Goal: Information Seeking & Learning: Learn about a topic

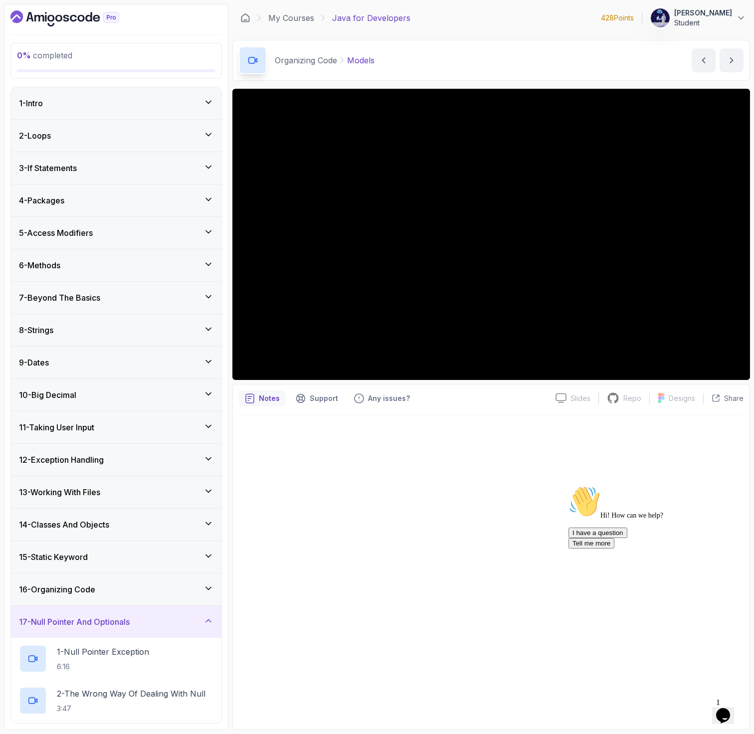
scroll to position [145, 0]
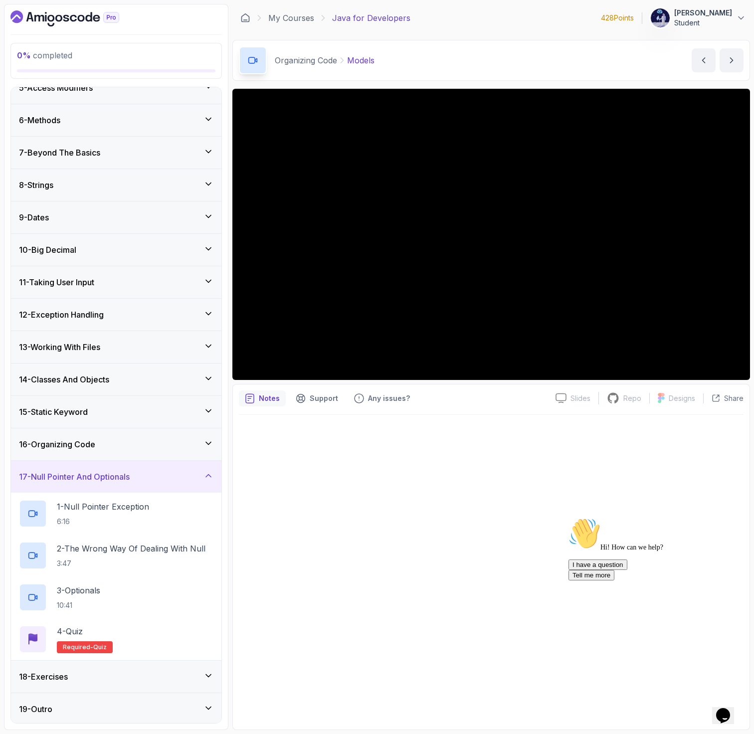
click at [148, 449] on div "16 - Organizing Code" at bounding box center [116, 445] width 195 height 12
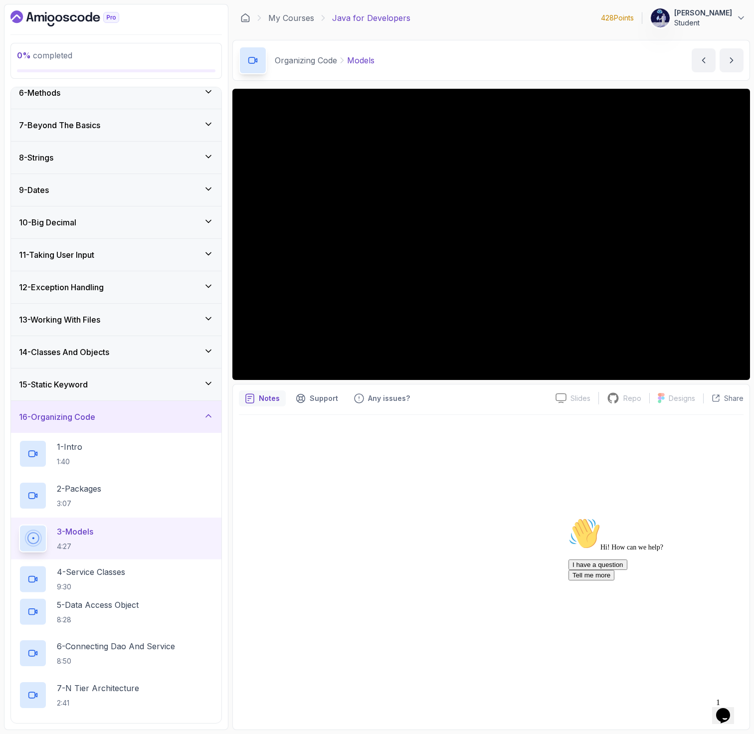
scroll to position [357, 0]
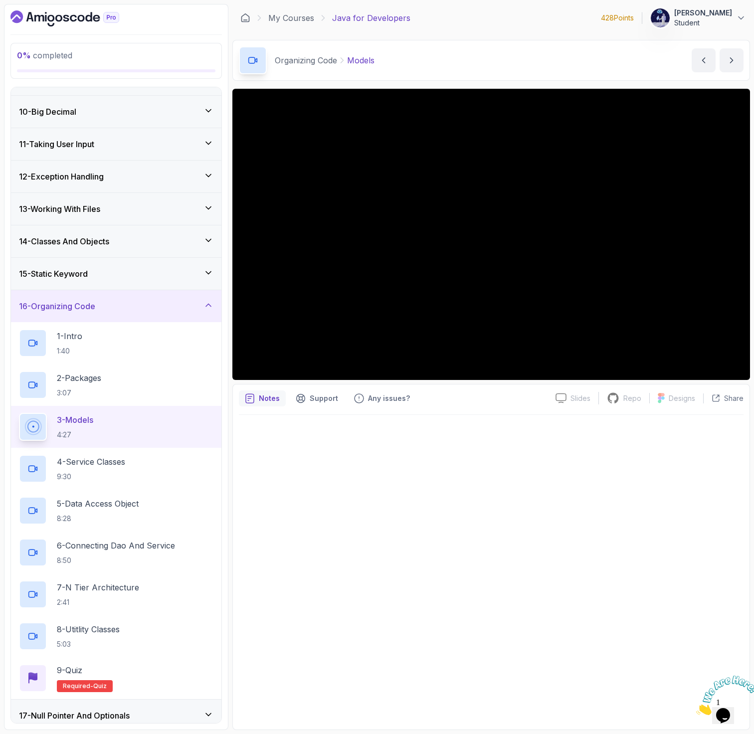
scroll to position [293, 0]
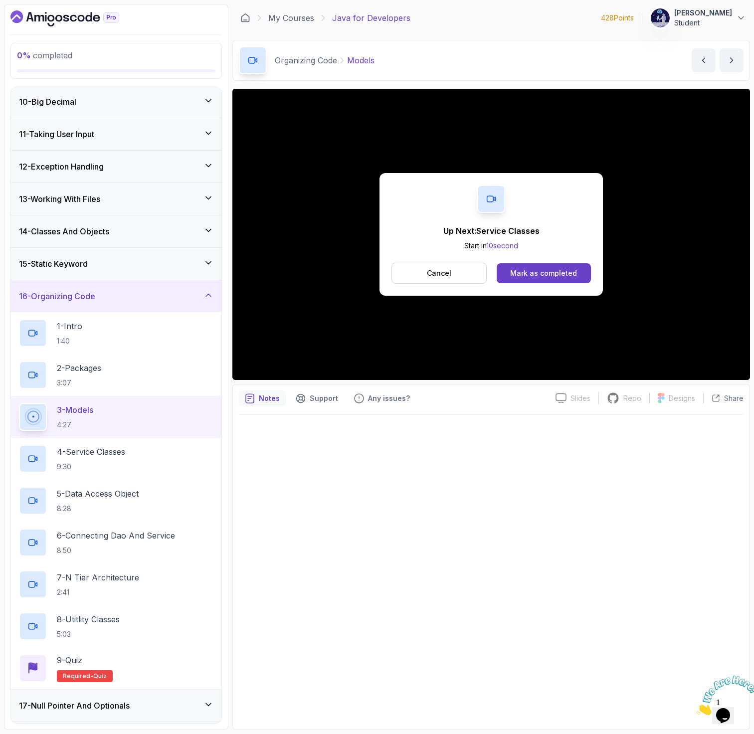
click at [470, 215] on div "Up Next: Service Classes Start in 10 second Cancel Mark as completed" at bounding box center [492, 234] width 224 height 123
click at [524, 268] on div "Mark as completed" at bounding box center [543, 273] width 67 height 10
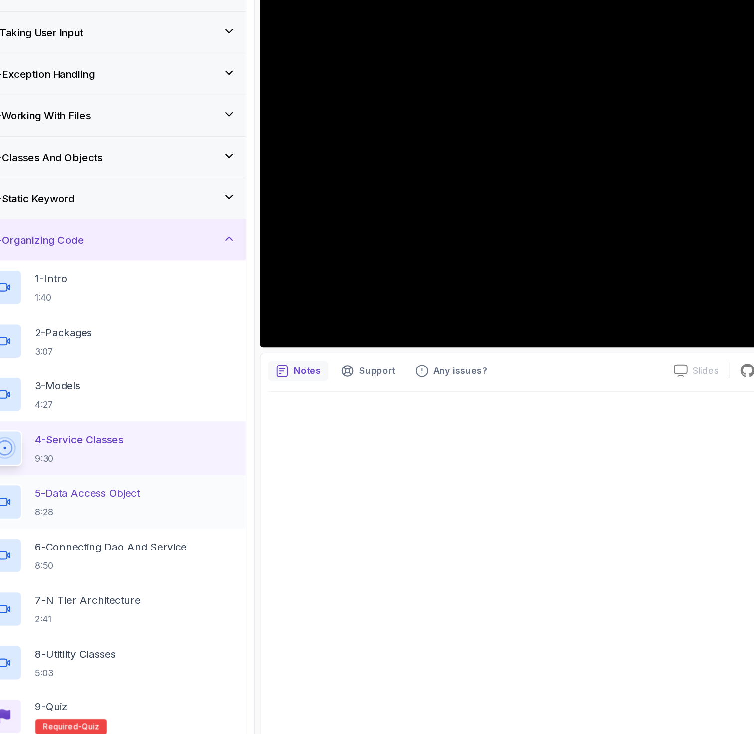
click at [134, 496] on p "5 - Data Access Object" at bounding box center [98, 494] width 82 height 12
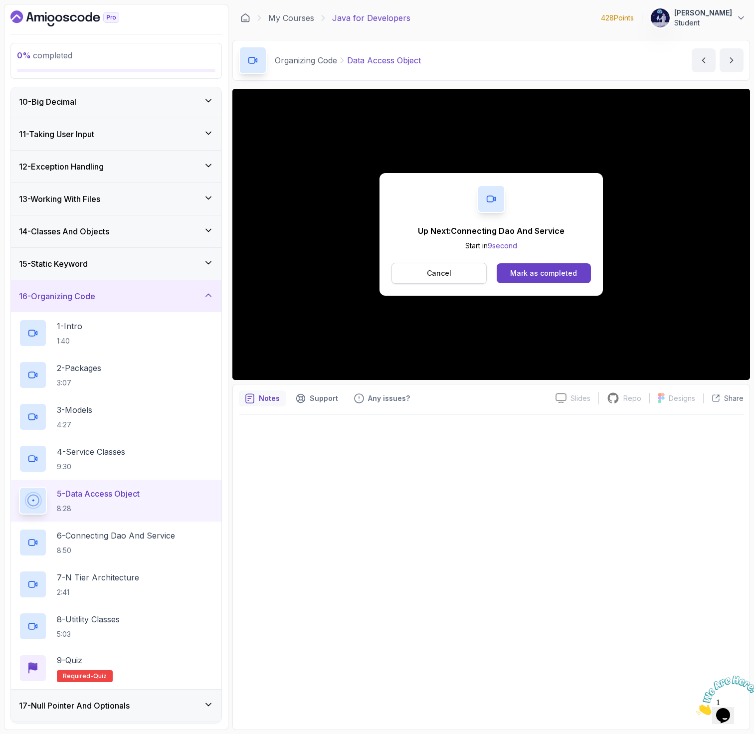
click at [449, 269] on p "Cancel" at bounding box center [439, 273] width 24 height 10
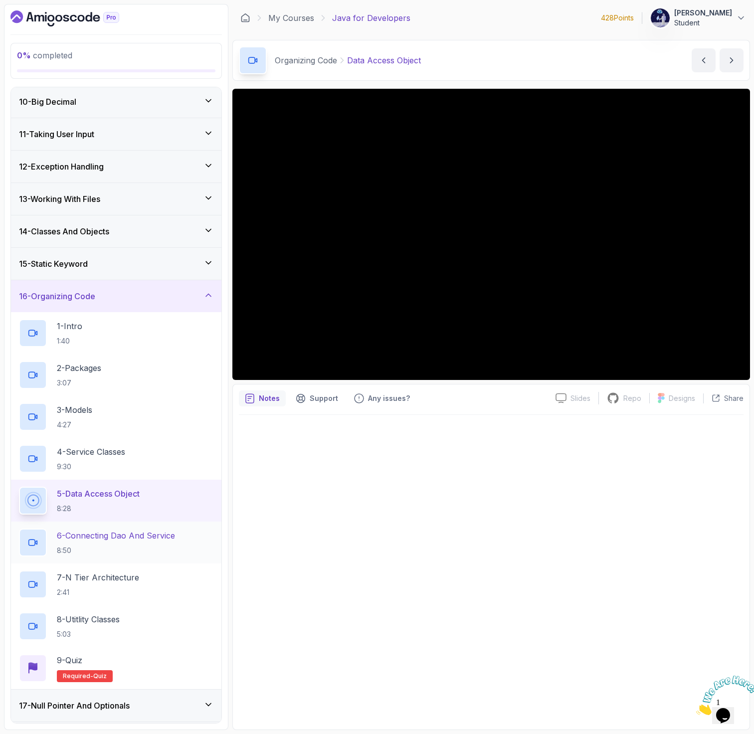
click at [140, 544] on h2 "6 - Connecting Dao And Service 8:50" at bounding box center [116, 543] width 118 height 26
